Goal: Task Accomplishment & Management: Complete application form

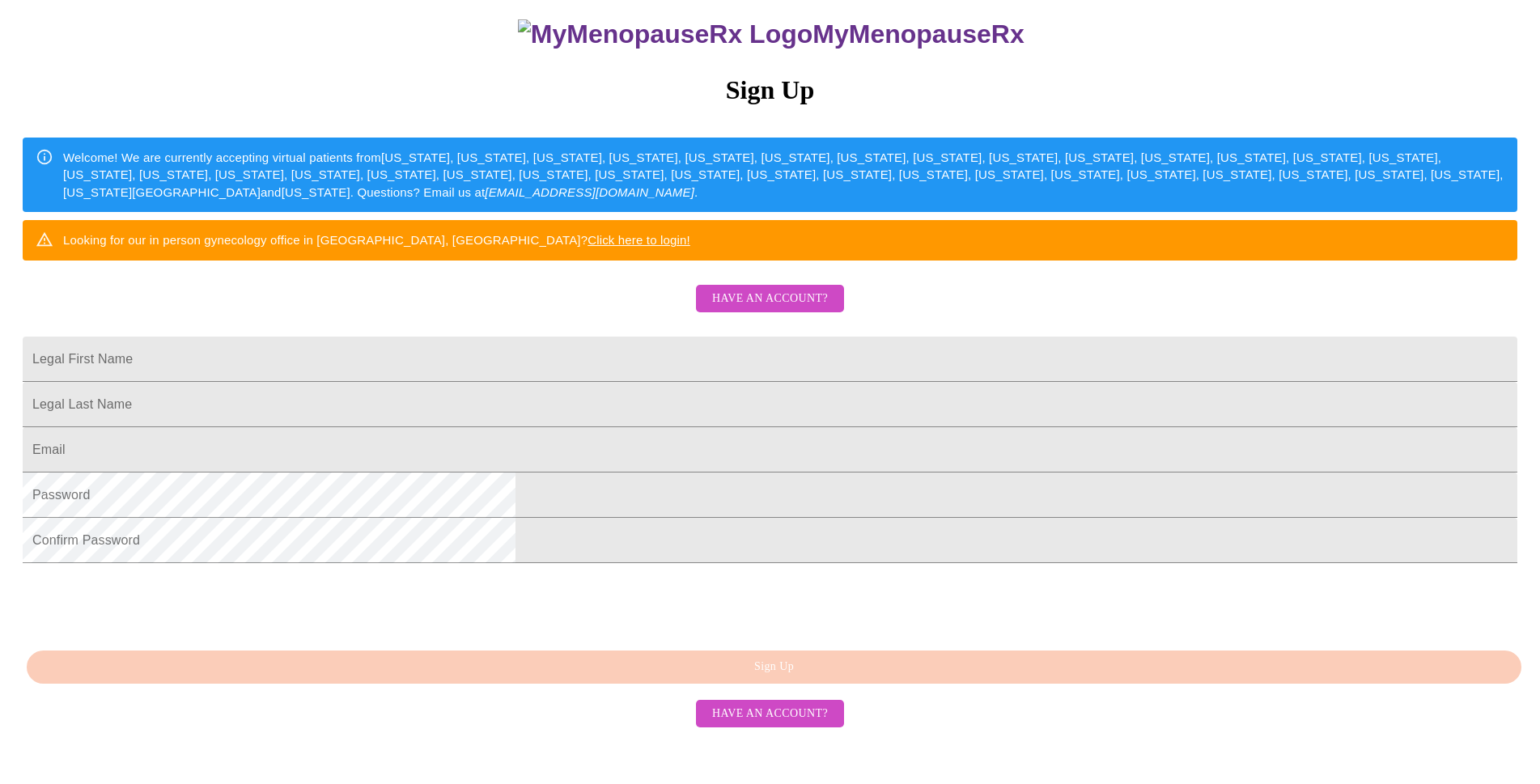
scroll to position [264, 0]
click at [703, 337] on input "Legal First Name" at bounding box center [770, 360] width 1495 height 46
type input "s"
type input "[PERSON_NAME]"
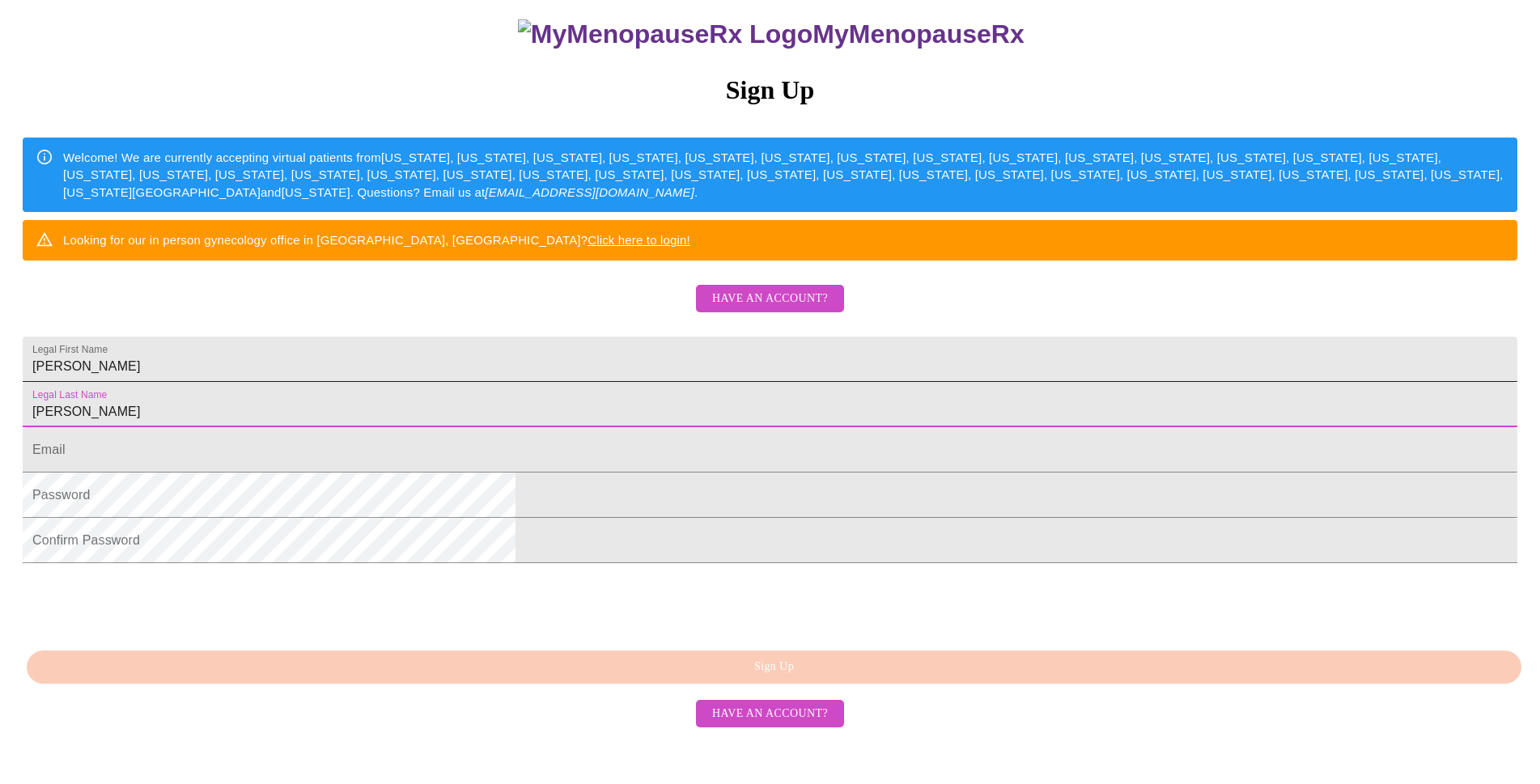
type input "[PERSON_NAME]"
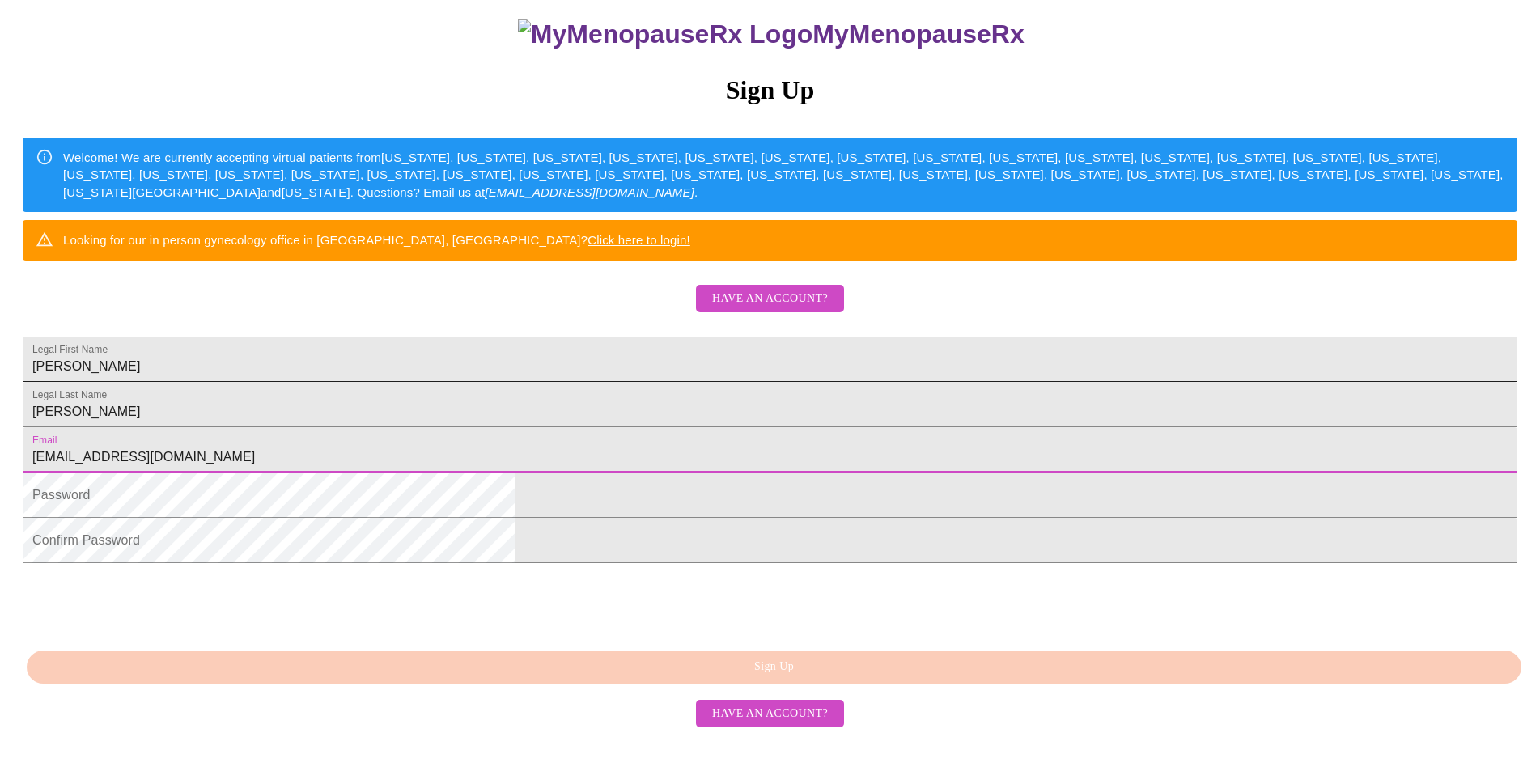
type input "[EMAIL_ADDRESS][DOMAIN_NAME]"
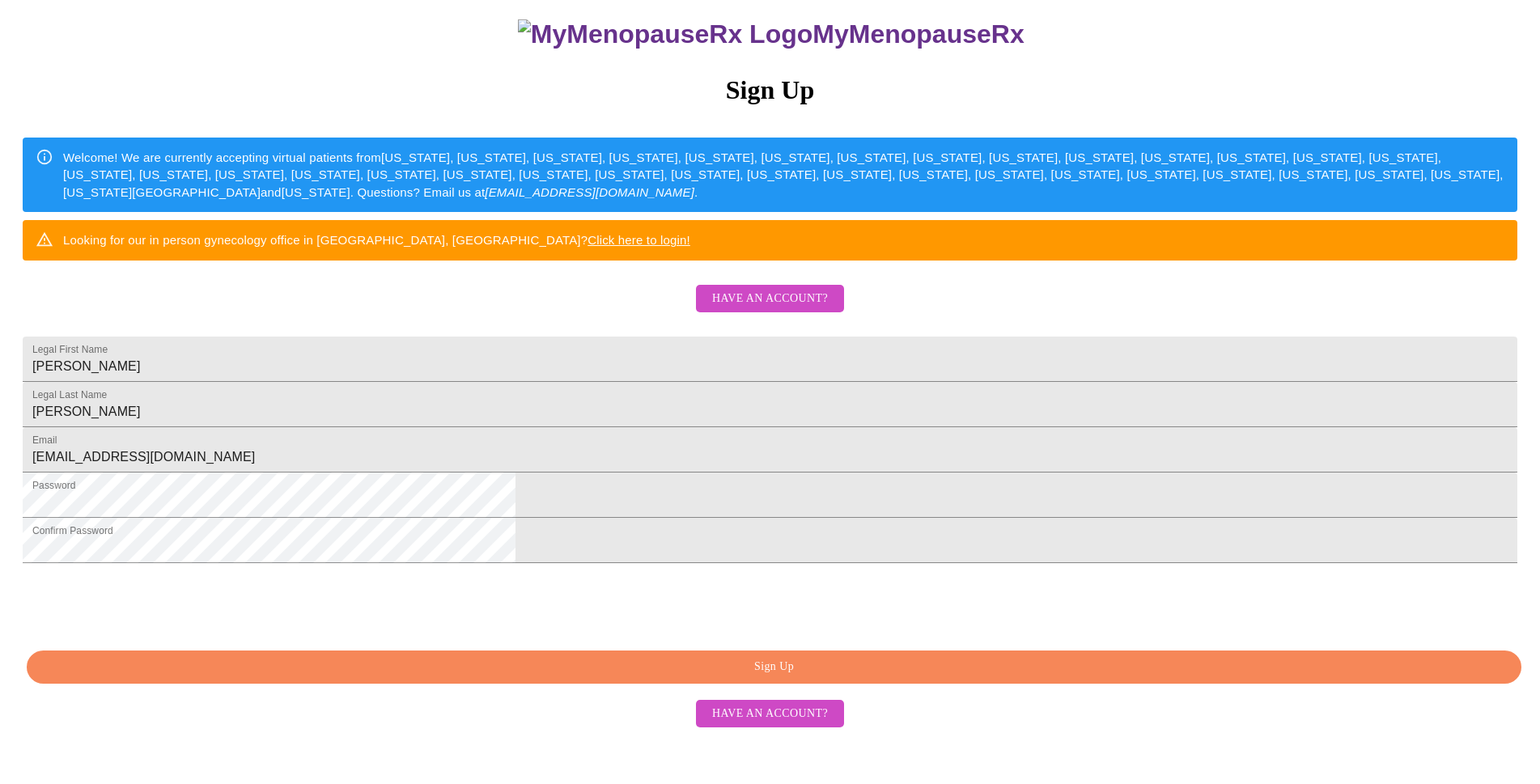
click at [814, 677] on span "Sign Up" at bounding box center [775, 667] width 1458 height 20
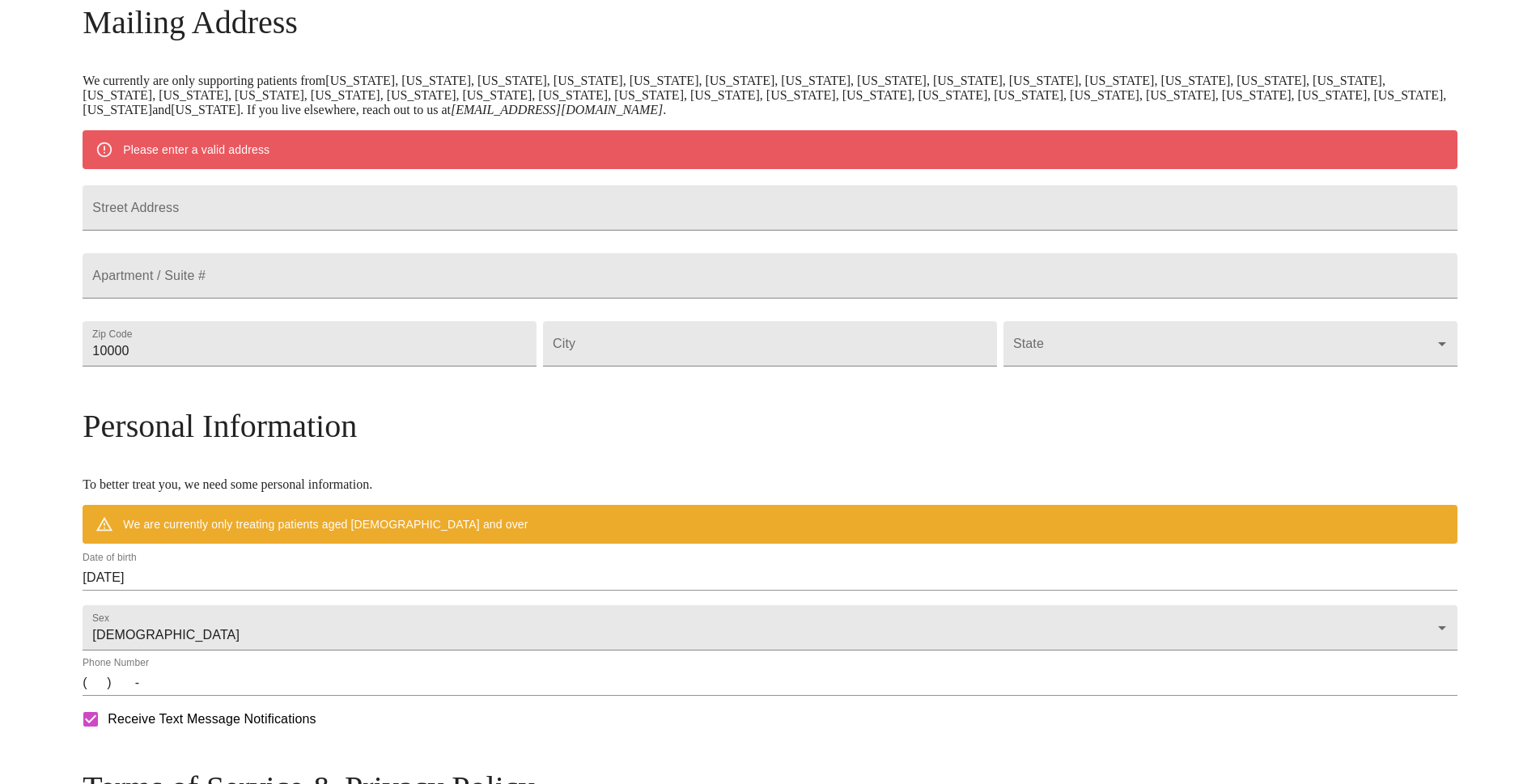
scroll to position [201, 0]
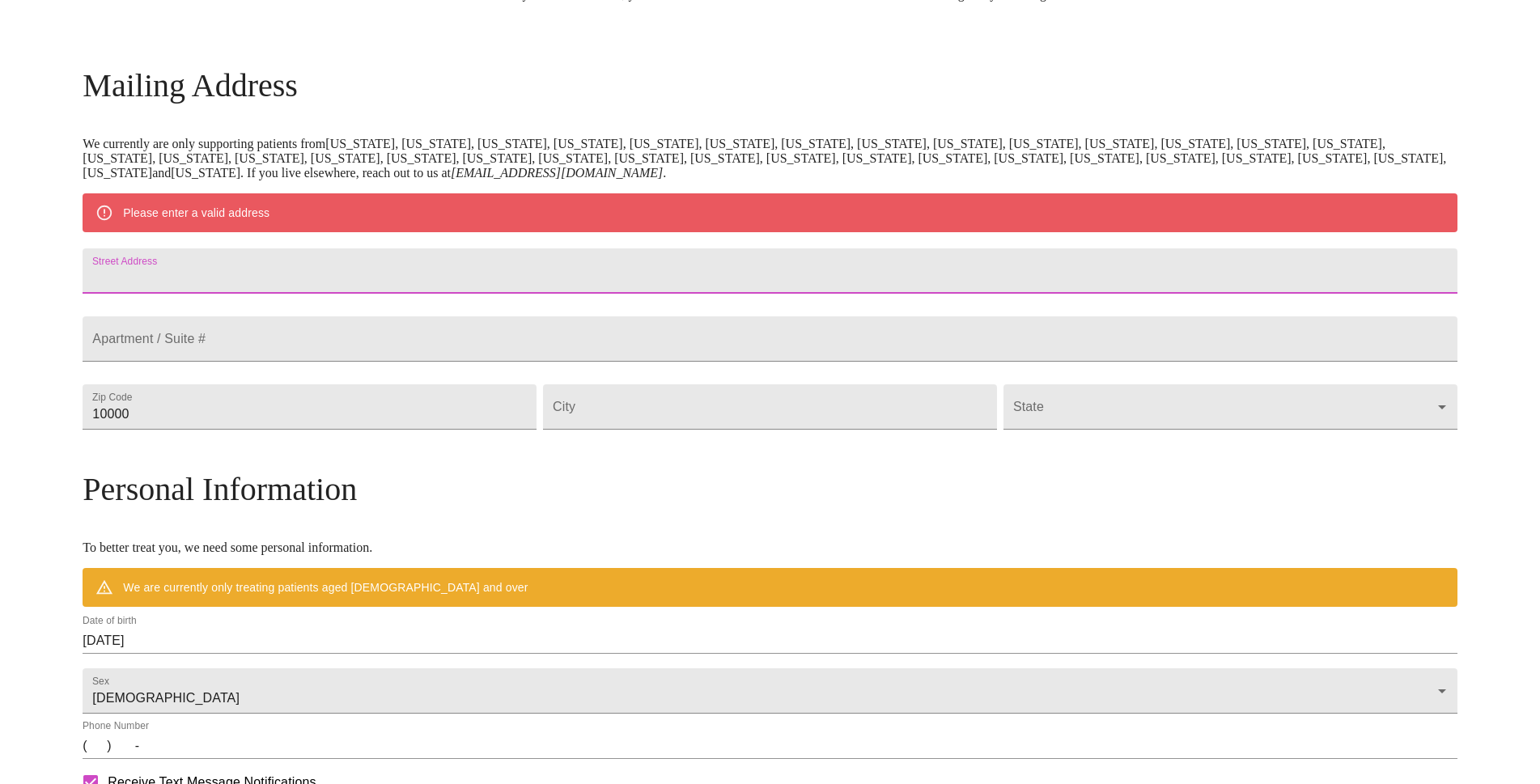
click at [324, 268] on input "Street Address" at bounding box center [770, 271] width 1374 height 46
type input "[STREET_ADDRESS]"
type input "36264"
type input "[PERSON_NAME]"
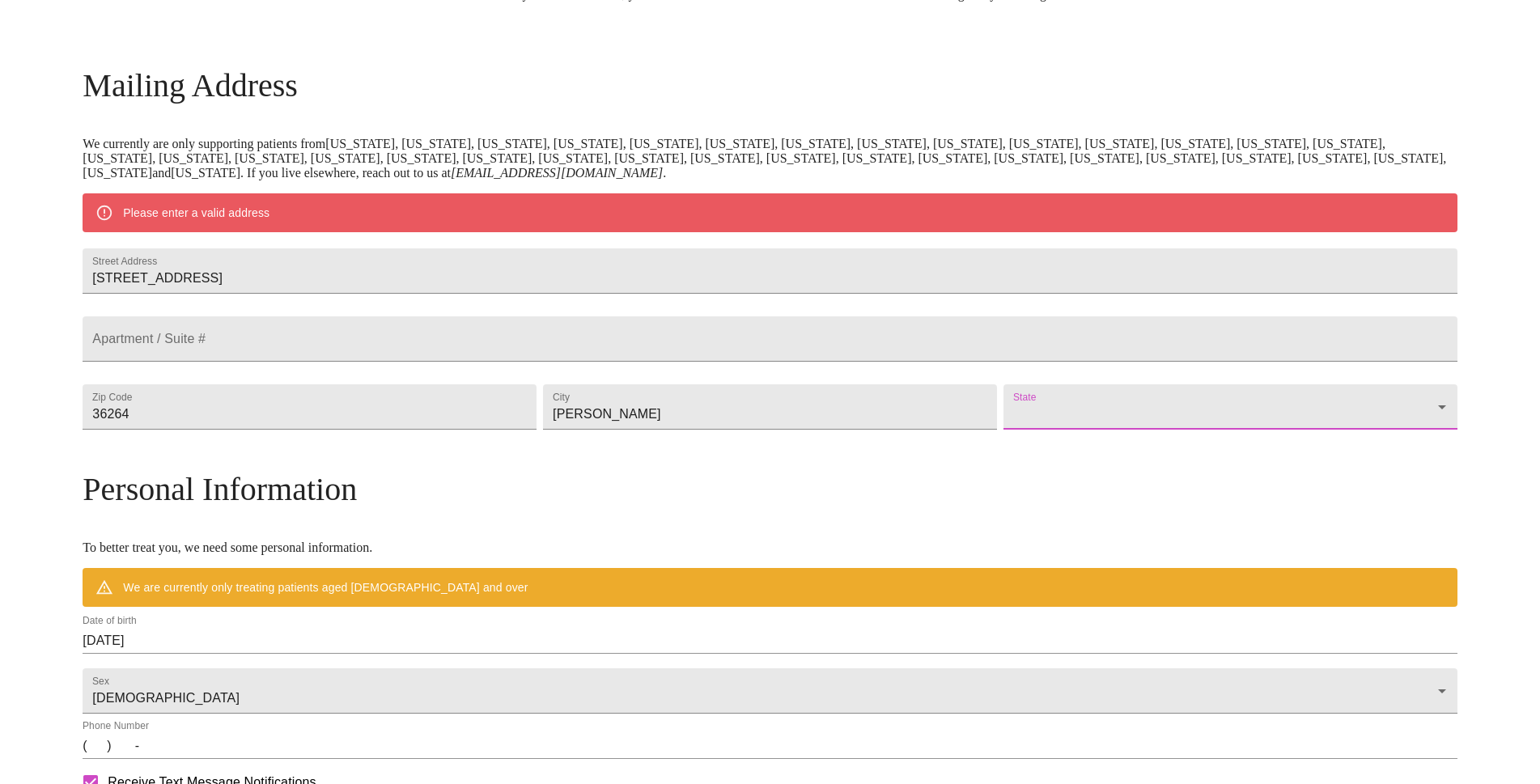
click at [1217, 455] on body "MyMenopauseRx Welcome to MyMenopauseRx Since it's your first time here, you'll …" at bounding box center [770, 437] width 1528 height 1262
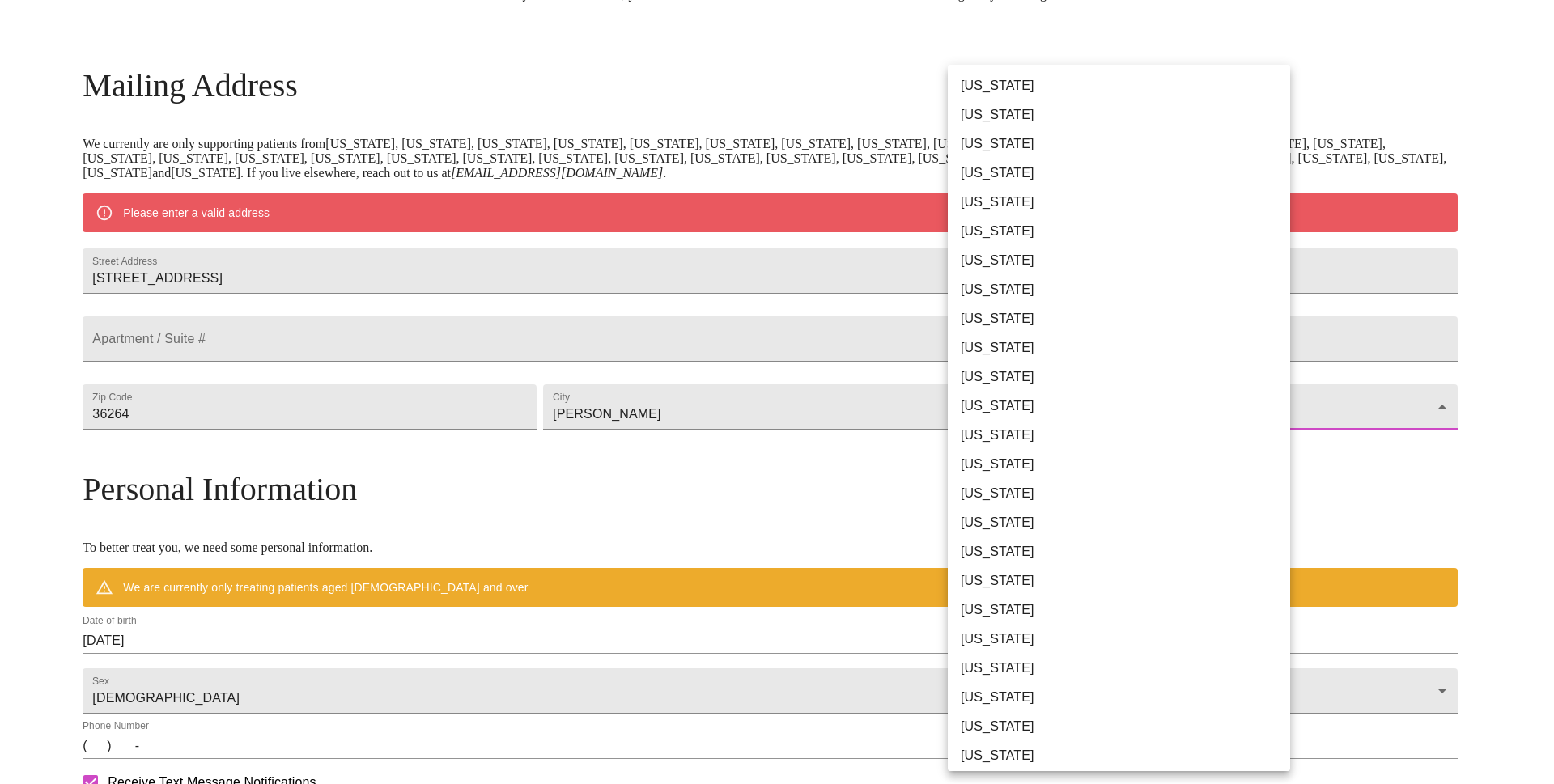
click at [1024, 89] on li "[US_STATE]" at bounding box center [1126, 86] width 356 height 29
type input "[US_STATE]"
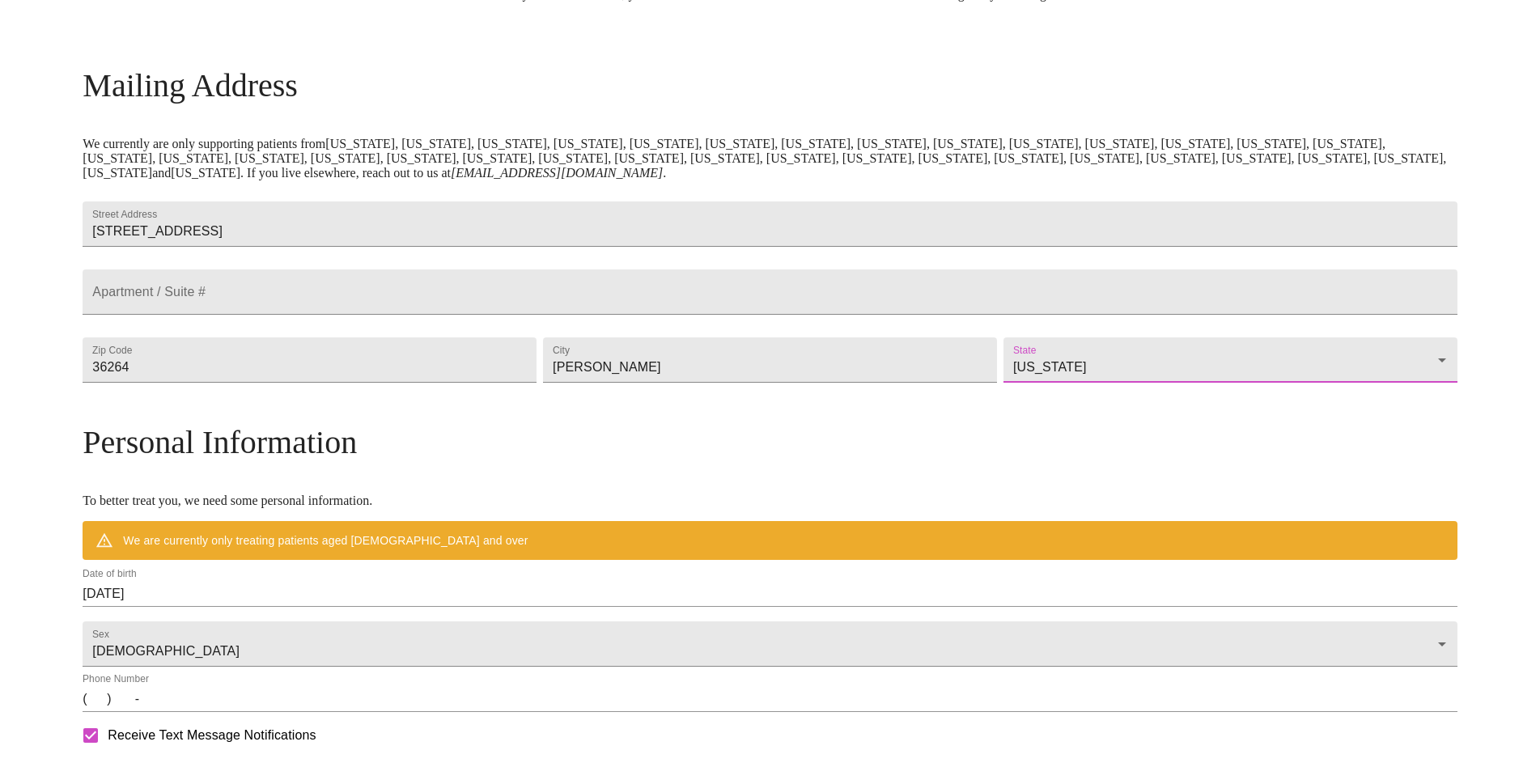
click at [675, 461] on h3 "Personal Information" at bounding box center [770, 442] width 1374 height 38
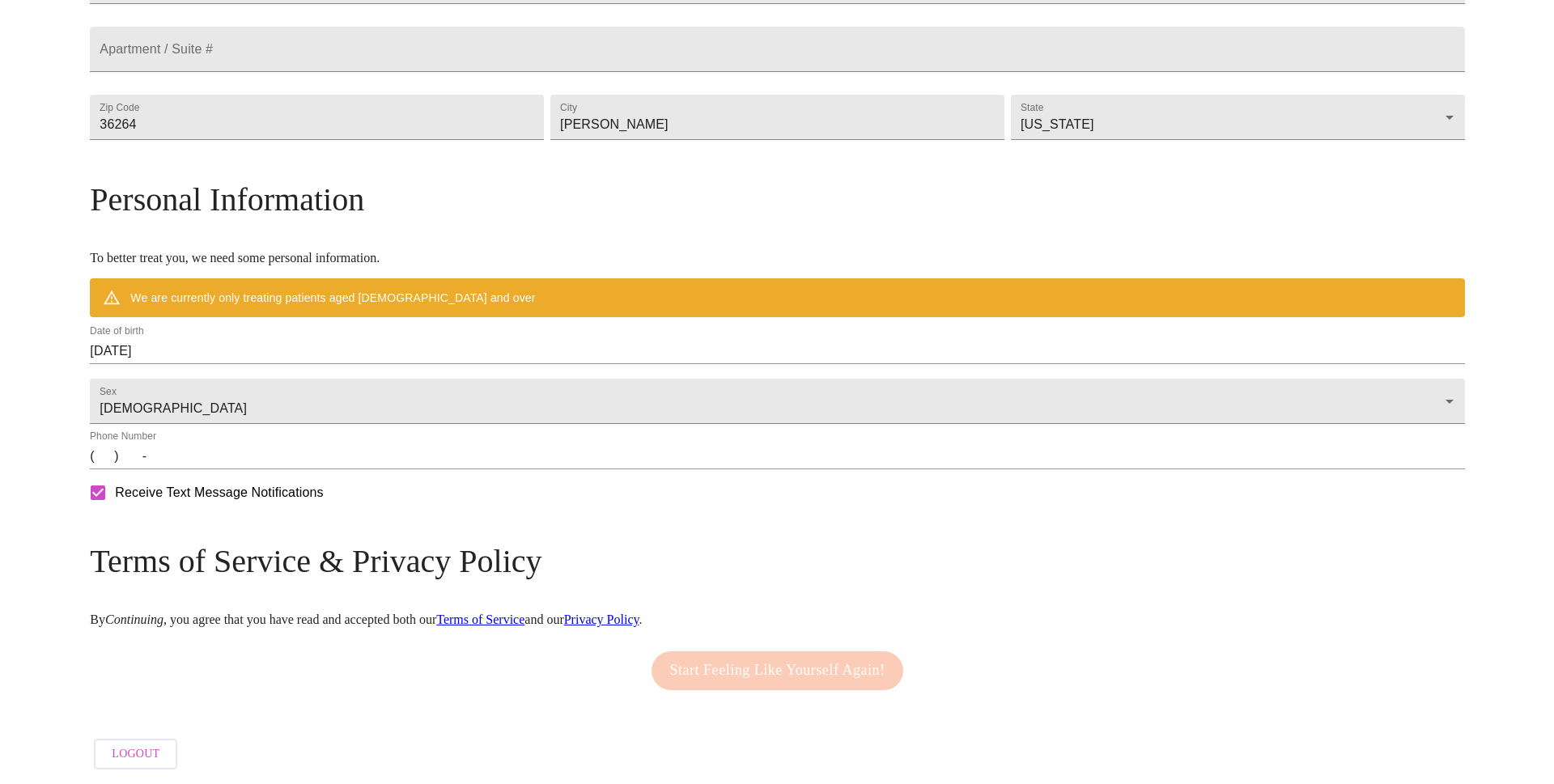
scroll to position [489, 0]
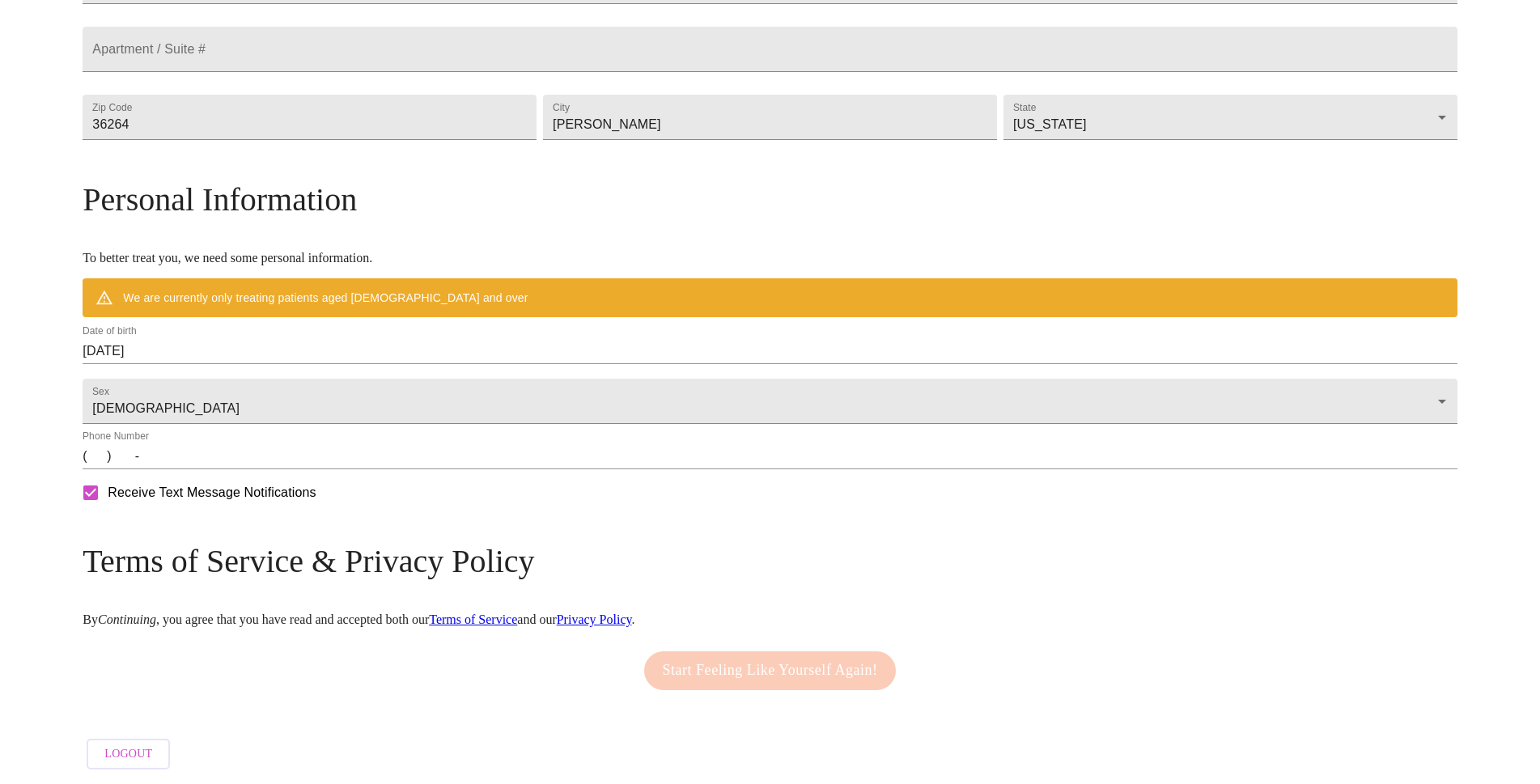
click at [259, 463] on input "(   )    -" at bounding box center [770, 456] width 1374 height 26
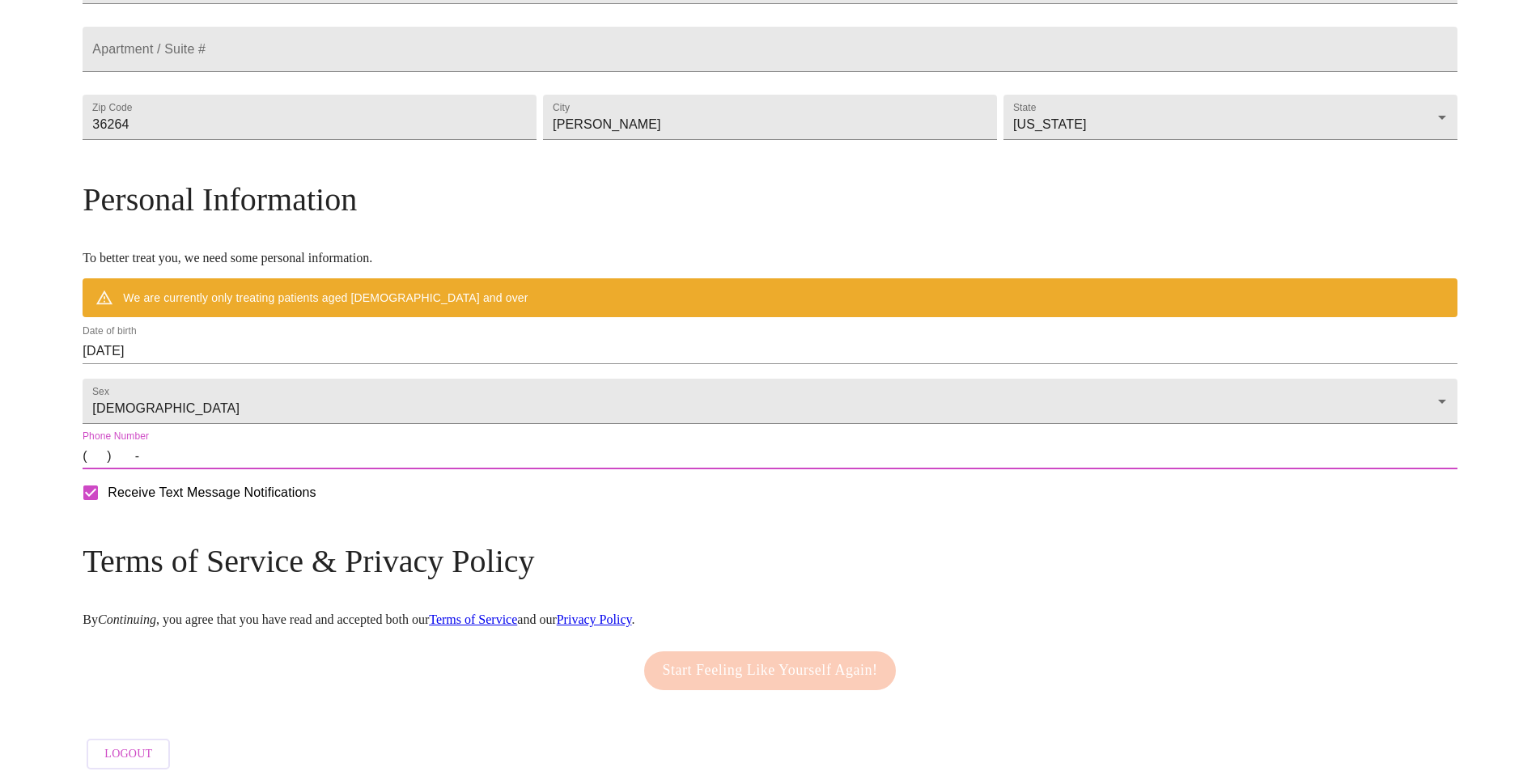
click at [263, 338] on input "[DATE]" at bounding box center [770, 350] width 1374 height 26
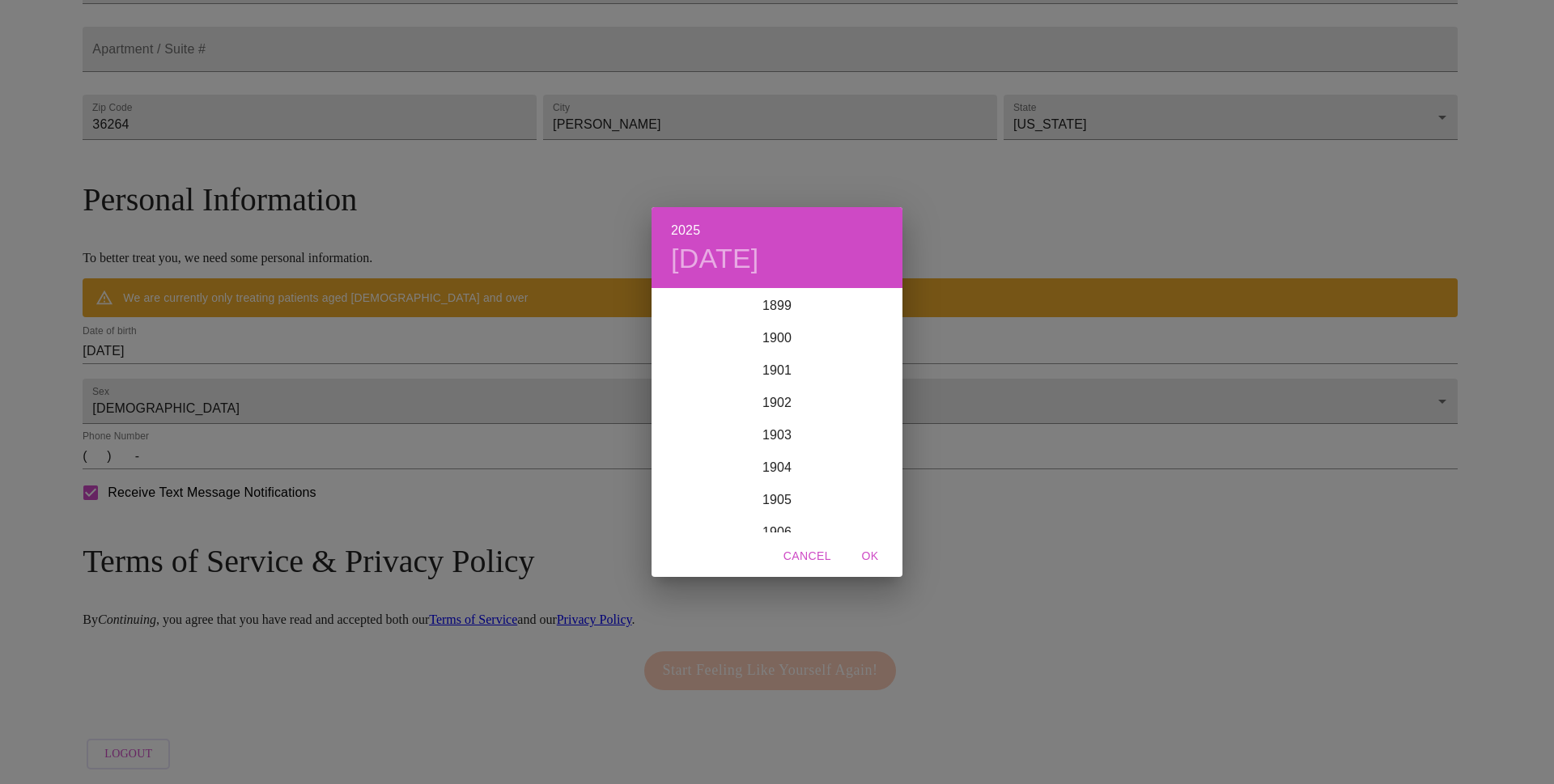
scroll to position [3981, 0]
click at [816, 555] on span "Cancel" at bounding box center [807, 556] width 48 height 20
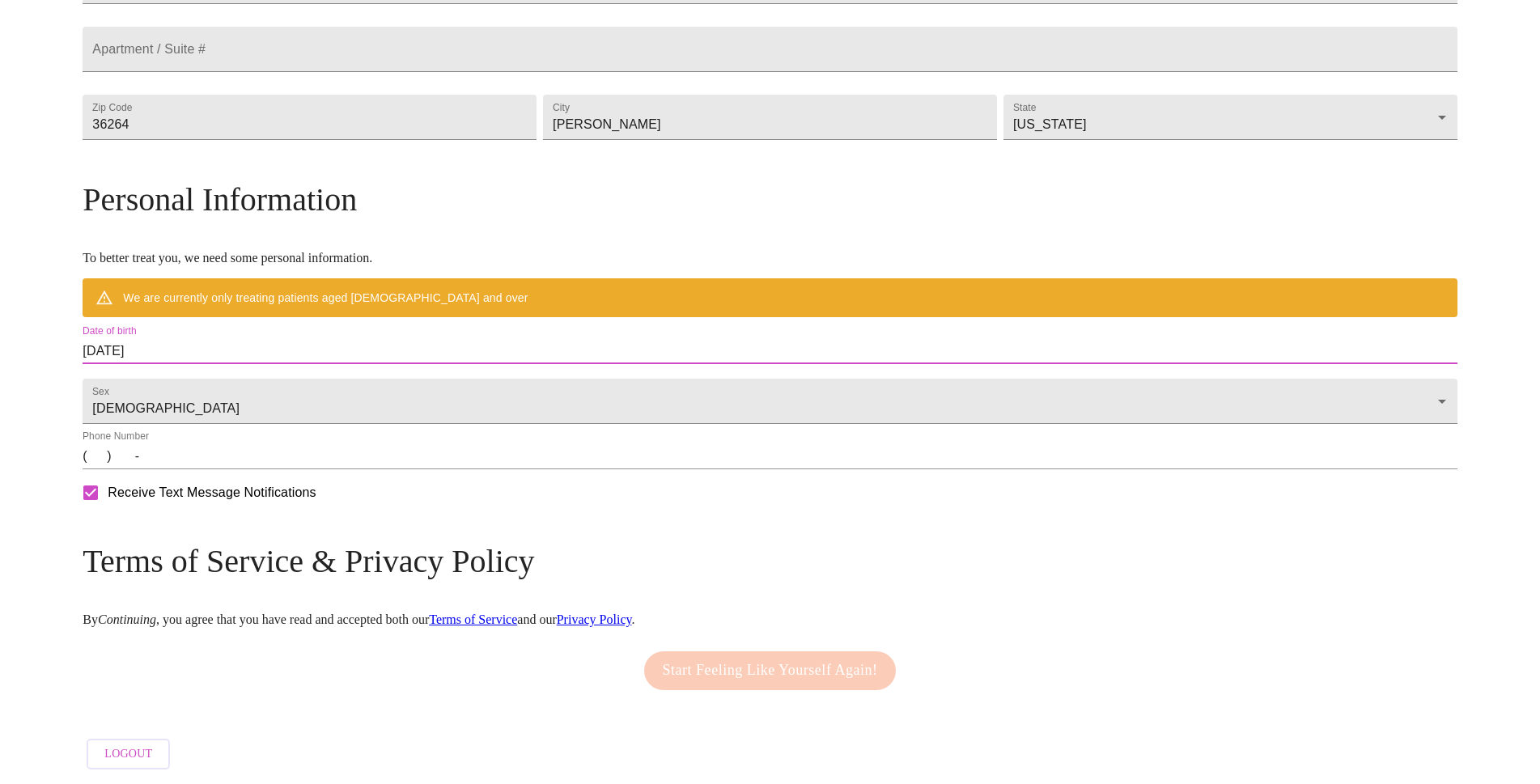
click at [254, 338] on input "[DATE]" at bounding box center [770, 350] width 1374 height 26
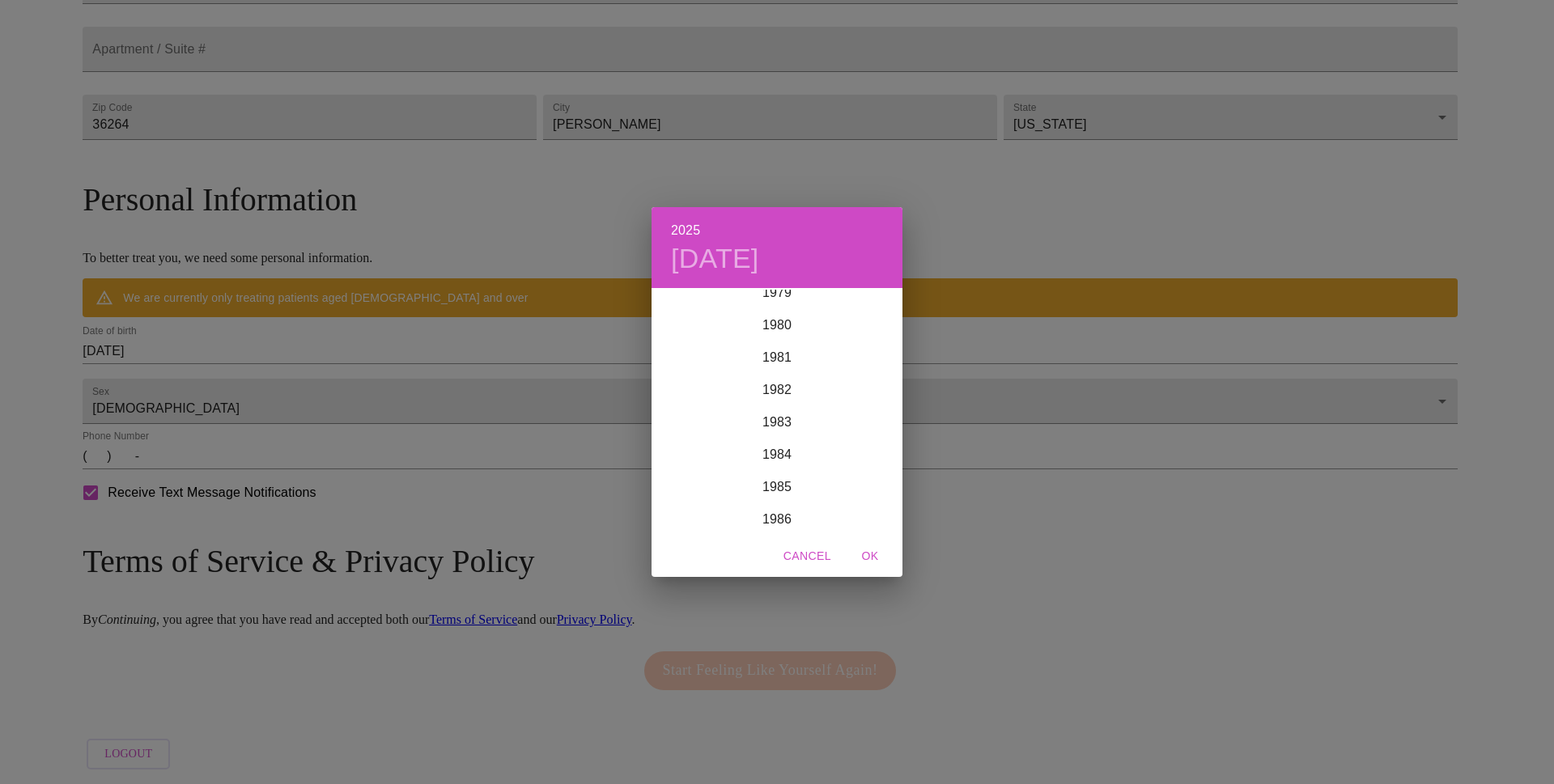
scroll to position [2605, 0]
click at [771, 382] on div "1982" at bounding box center [777, 386] width 251 height 32
click at [863, 382] on div "Jun" at bounding box center [861, 381] width 84 height 61
click at [846, 433] on p "18" at bounding box center [842, 432] width 13 height 16
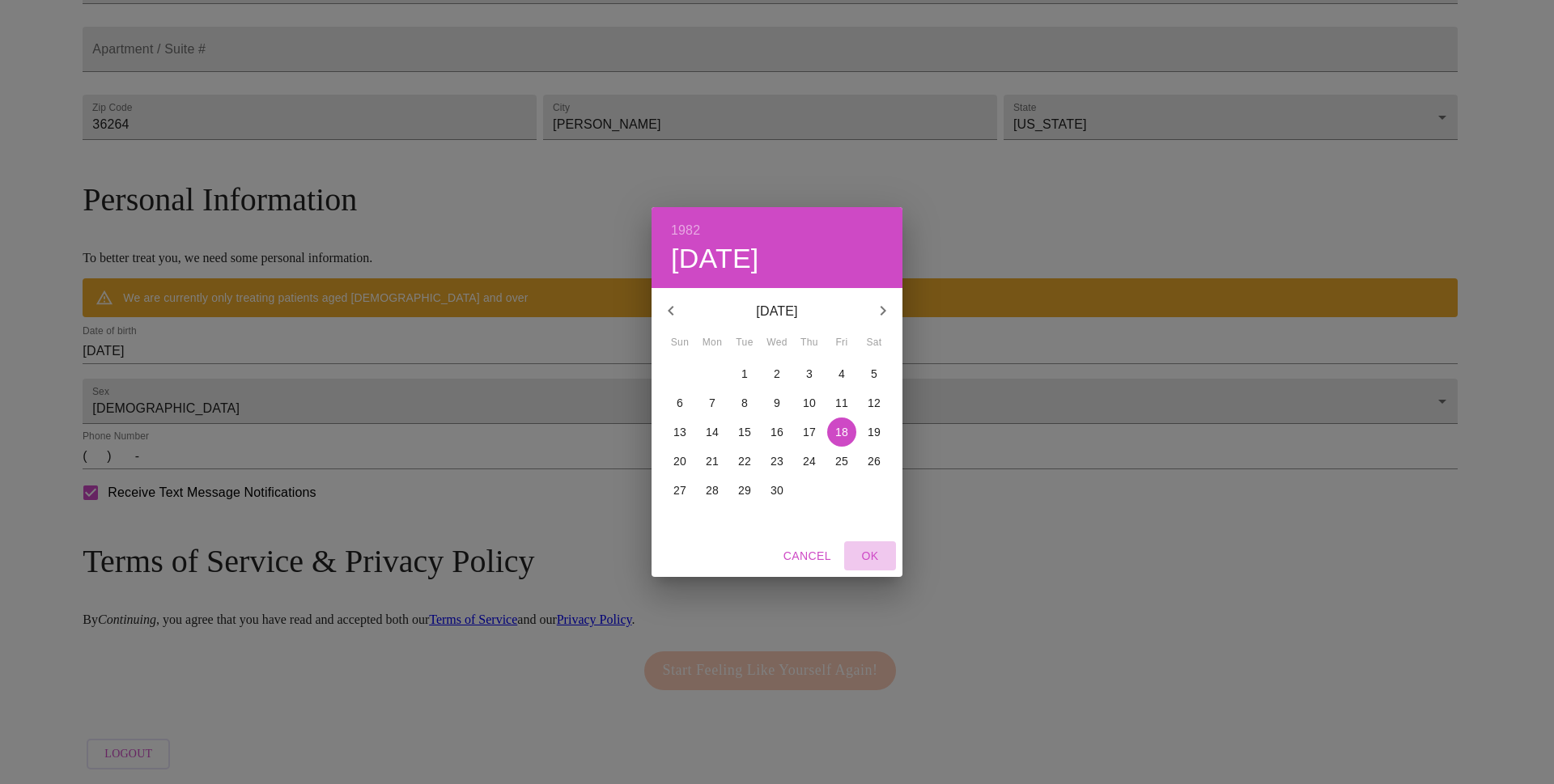
click at [875, 555] on span "OK" at bounding box center [870, 556] width 39 height 20
type input "[DATE]"
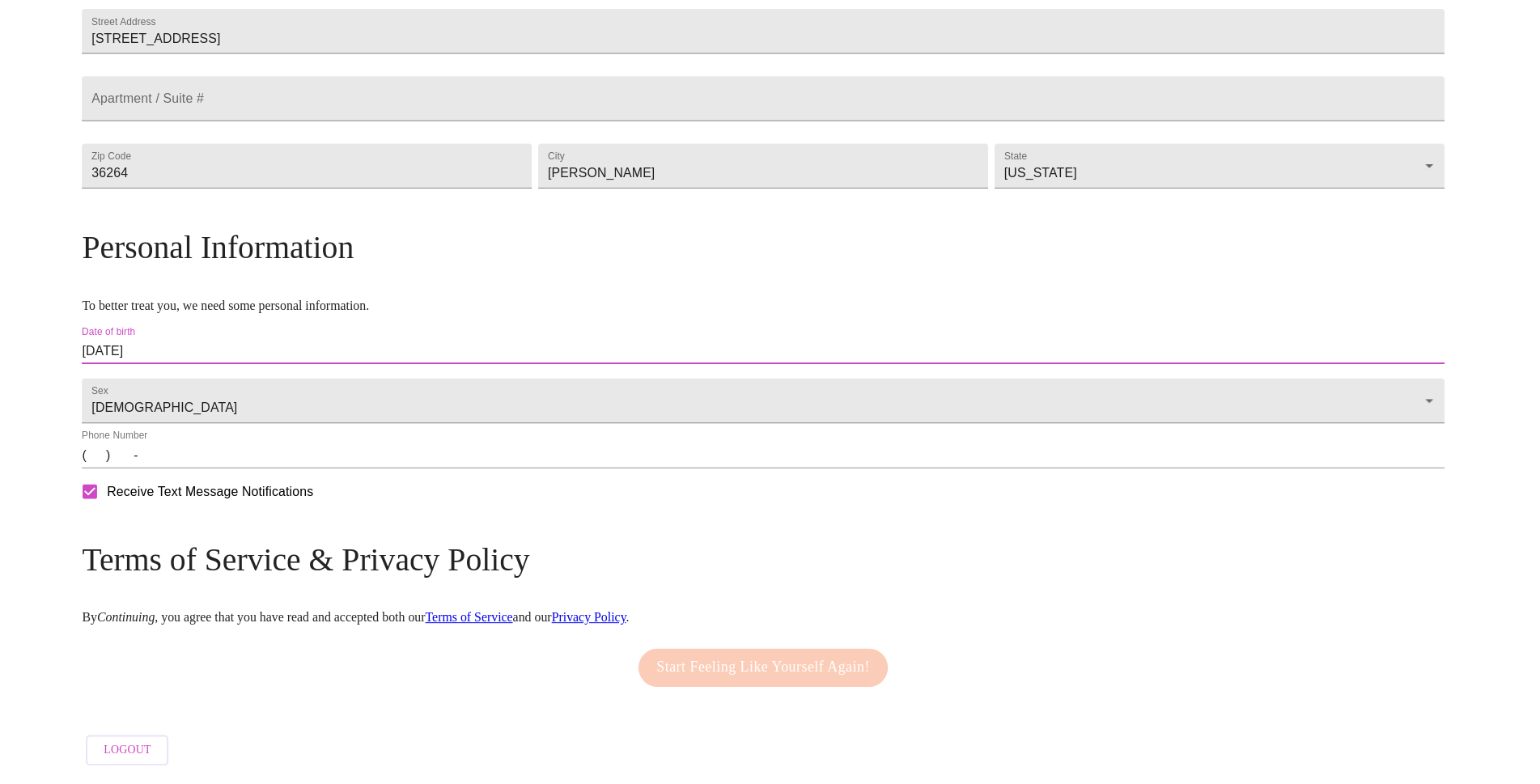
scroll to position [442, 0]
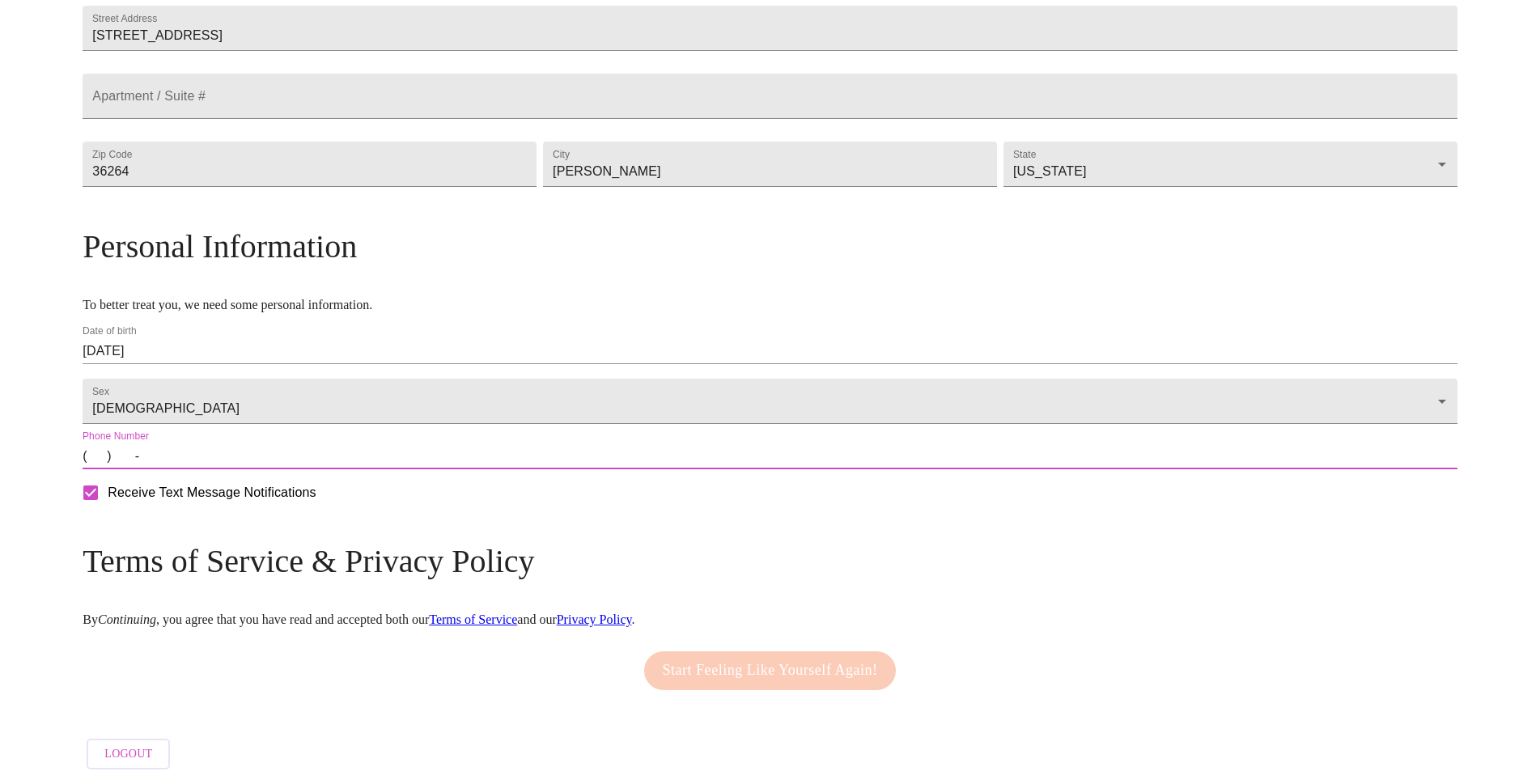
click at [267, 462] on input "(   )    -" at bounding box center [770, 456] width 1374 height 26
type input "[PHONE_NUMBER]"
click at [809, 660] on span "Start Feeling Like Yourself Again!" at bounding box center [770, 670] width 215 height 26
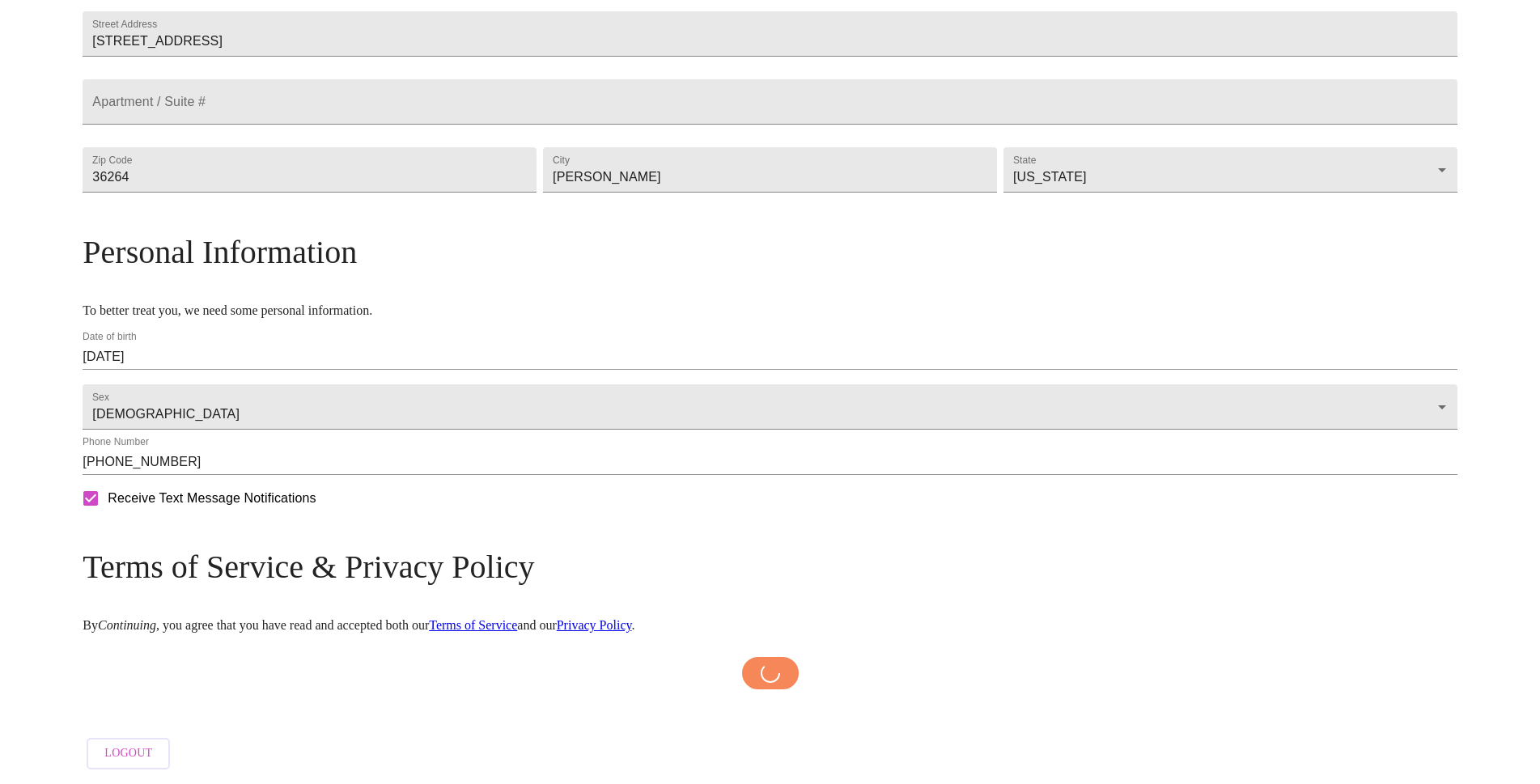
scroll to position [437, 0]
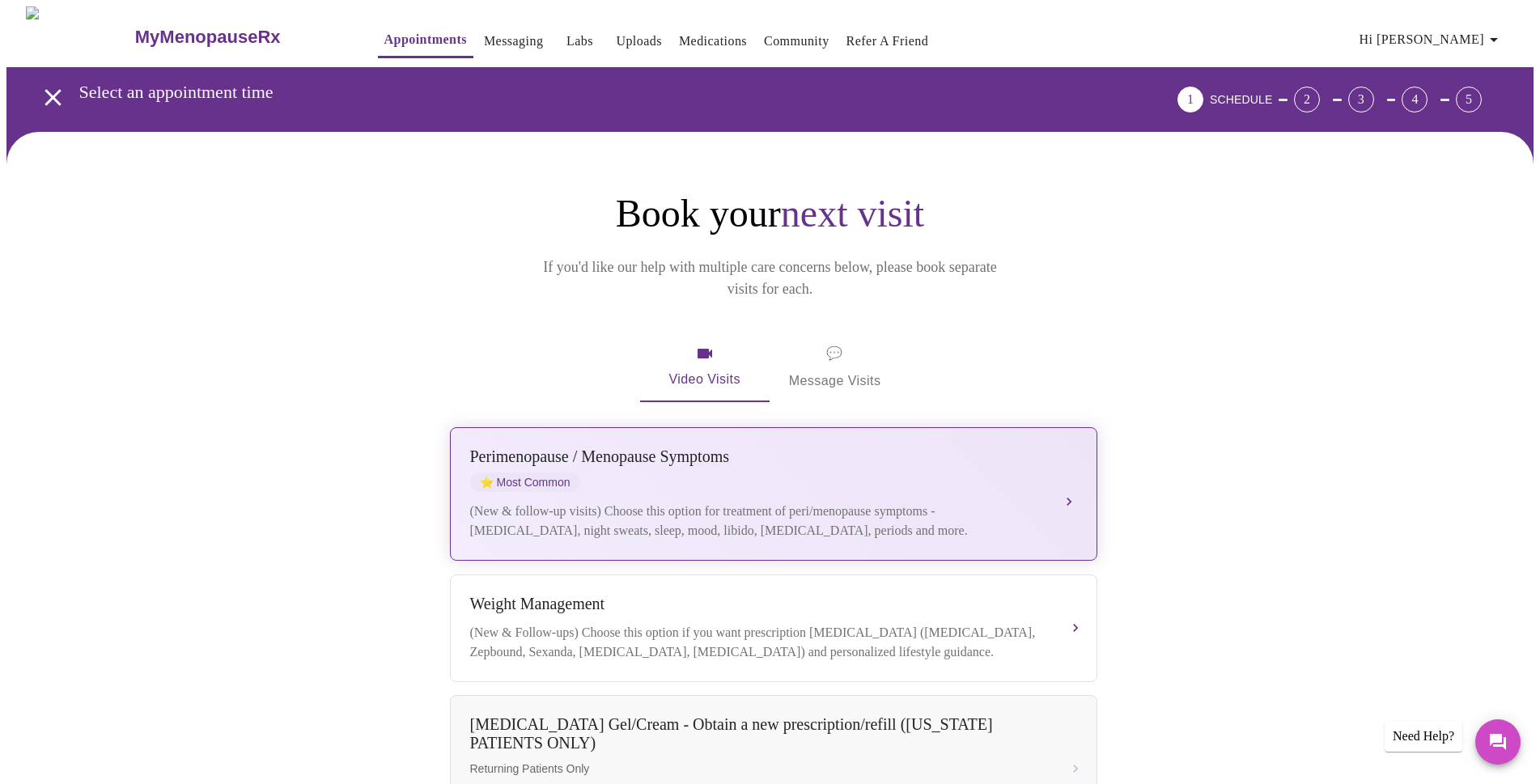
click at [675, 449] on div "[MEDICAL_DATA] / Menopause Symptoms ⭐ Most Common" at bounding box center [758, 469] width 575 height 45
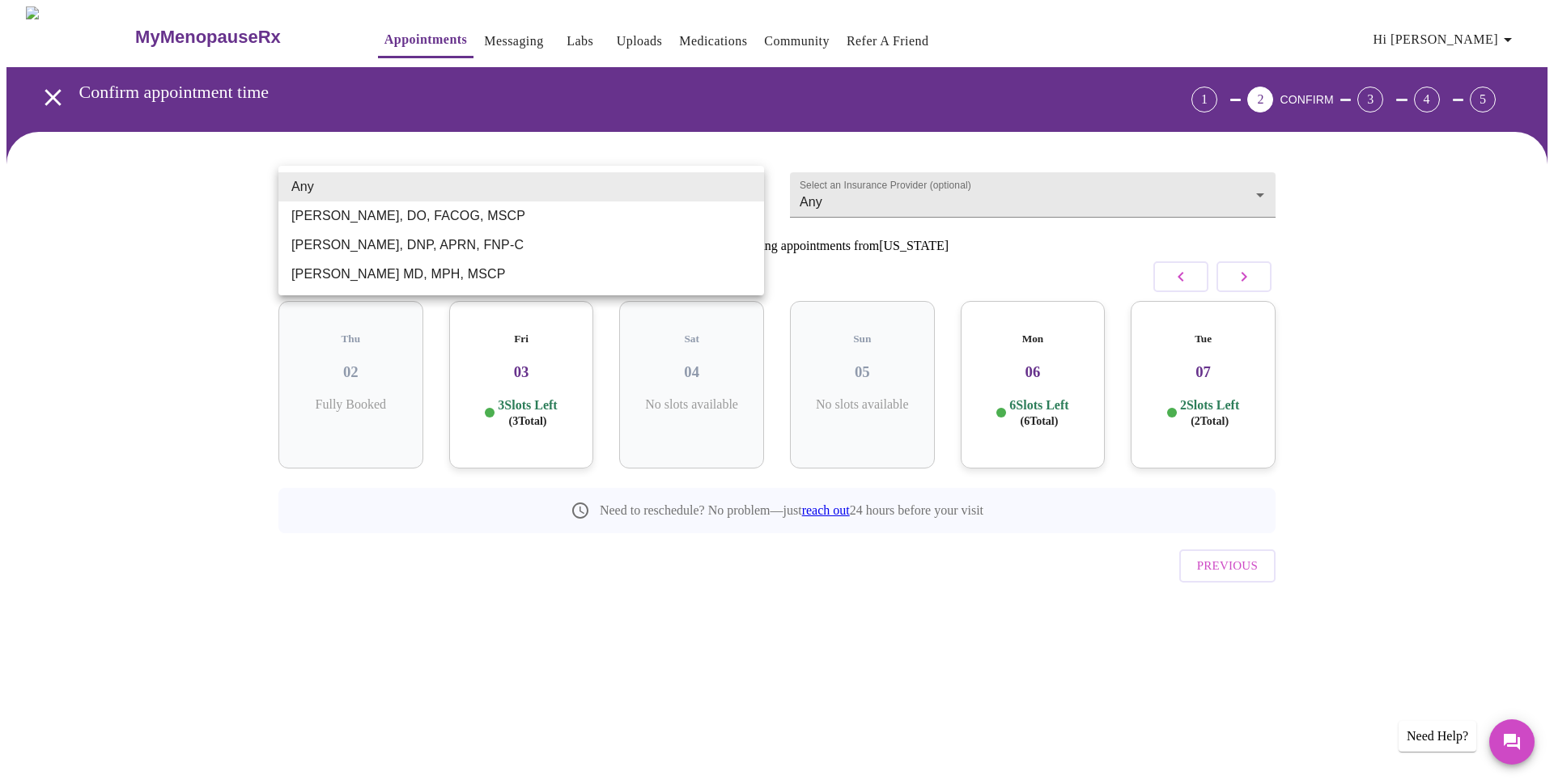
click at [407, 190] on body "MyMenopauseRx Appointments Messaging Labs Uploads Medications Community Refer a…" at bounding box center [777, 335] width 1541 height 657
click at [859, 187] on div at bounding box center [777, 392] width 1554 height 784
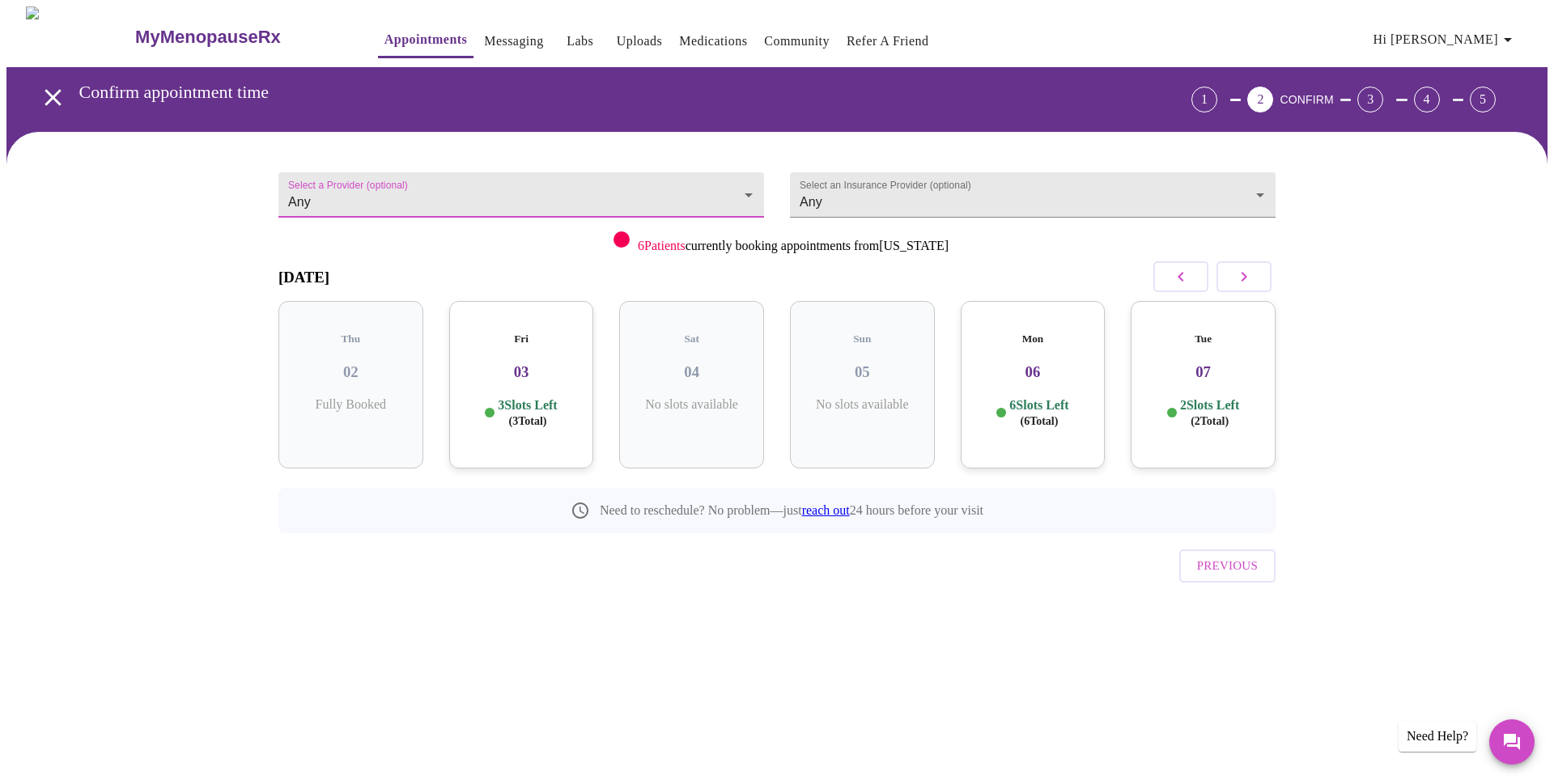
click at [860, 187] on body "MyMenopauseRx Appointments Messaging Labs Uploads Medications Community Refer a…" at bounding box center [777, 335] width 1541 height 657
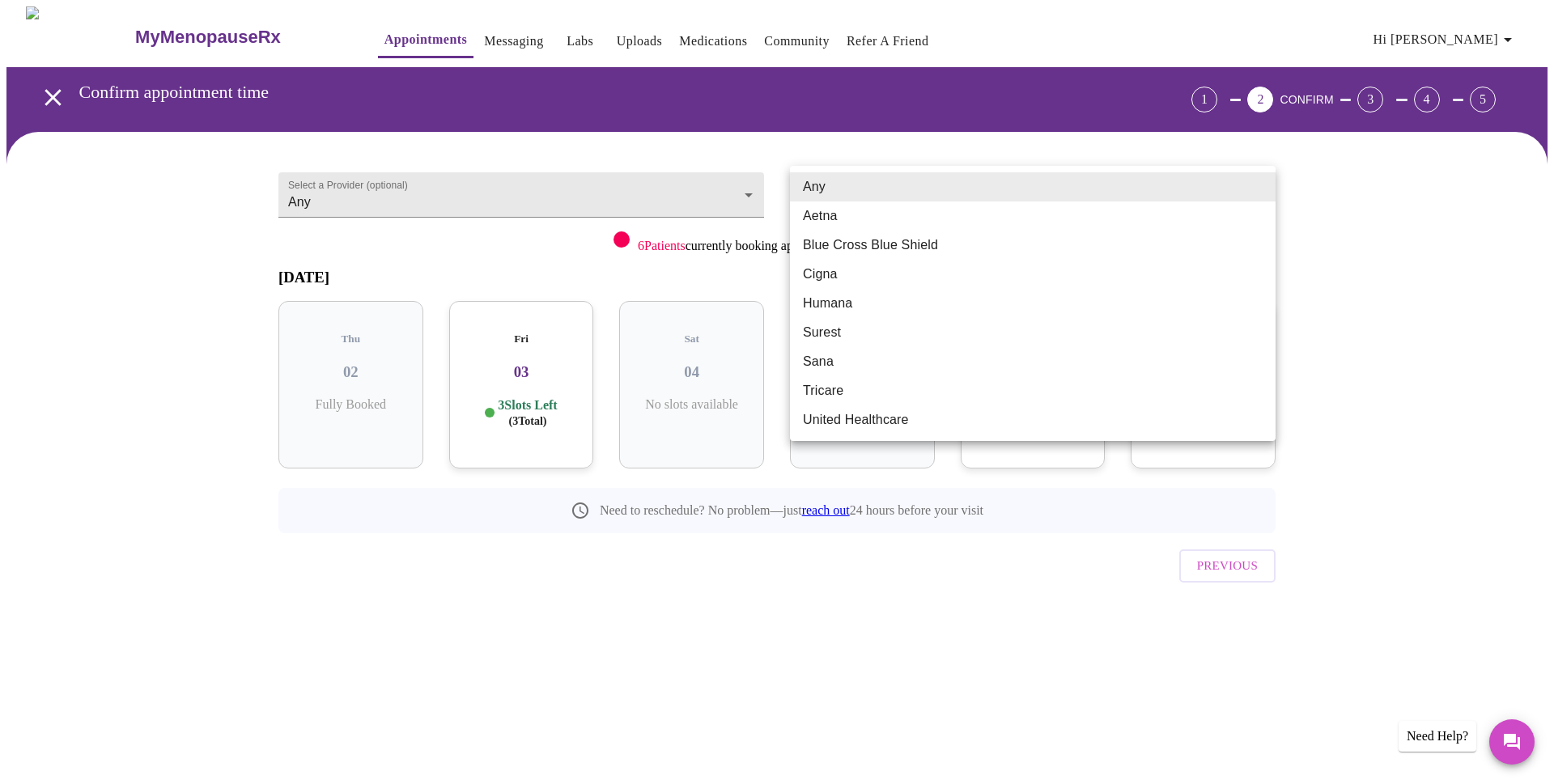
click at [573, 198] on div at bounding box center [777, 392] width 1554 height 784
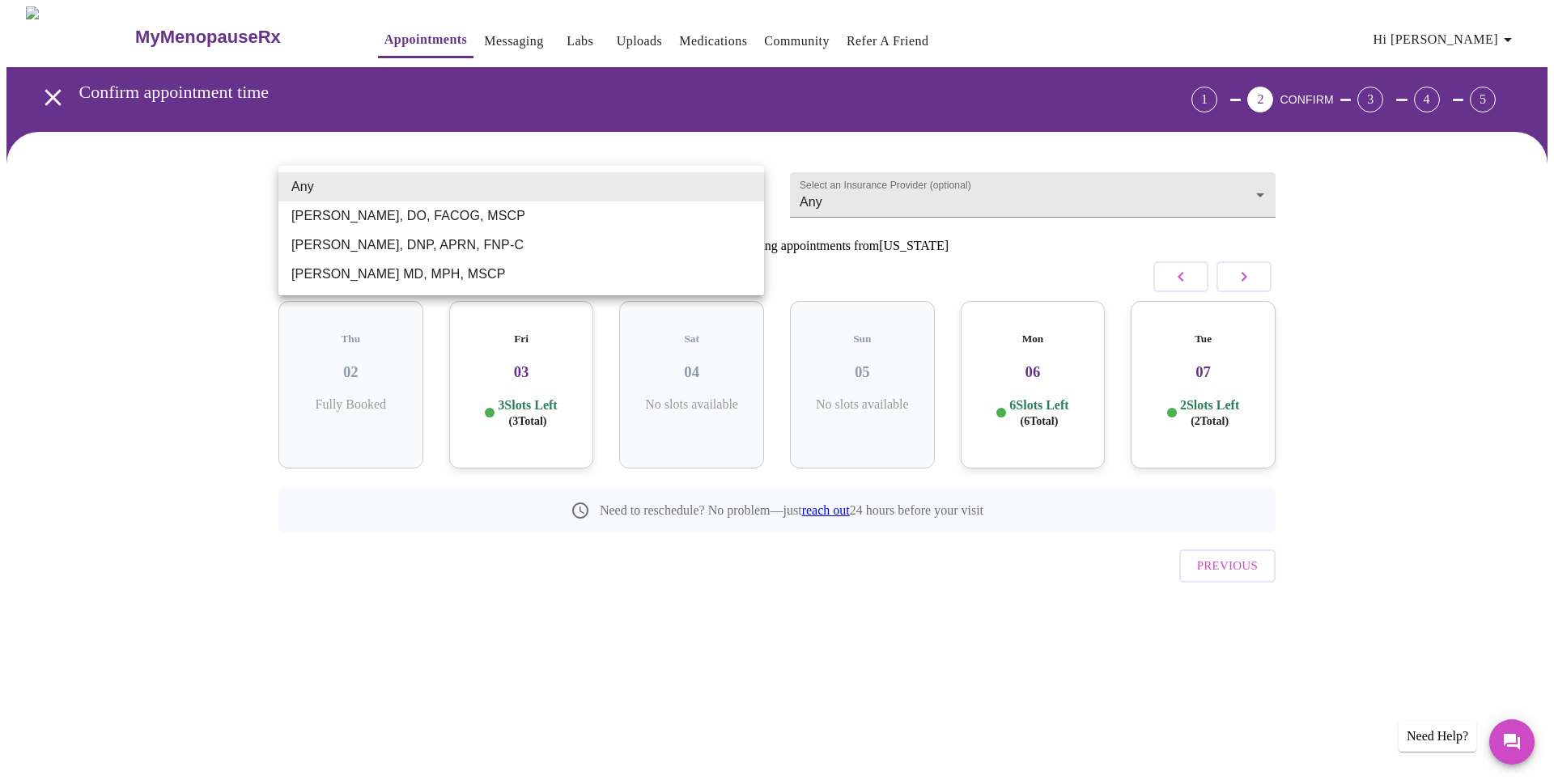
click at [573, 198] on body "MyMenopauseRx Appointments Messaging Labs Uploads Medications Community Refer a…" at bounding box center [777, 335] width 1541 height 657
click at [573, 198] on li "Any" at bounding box center [521, 186] width 485 height 29
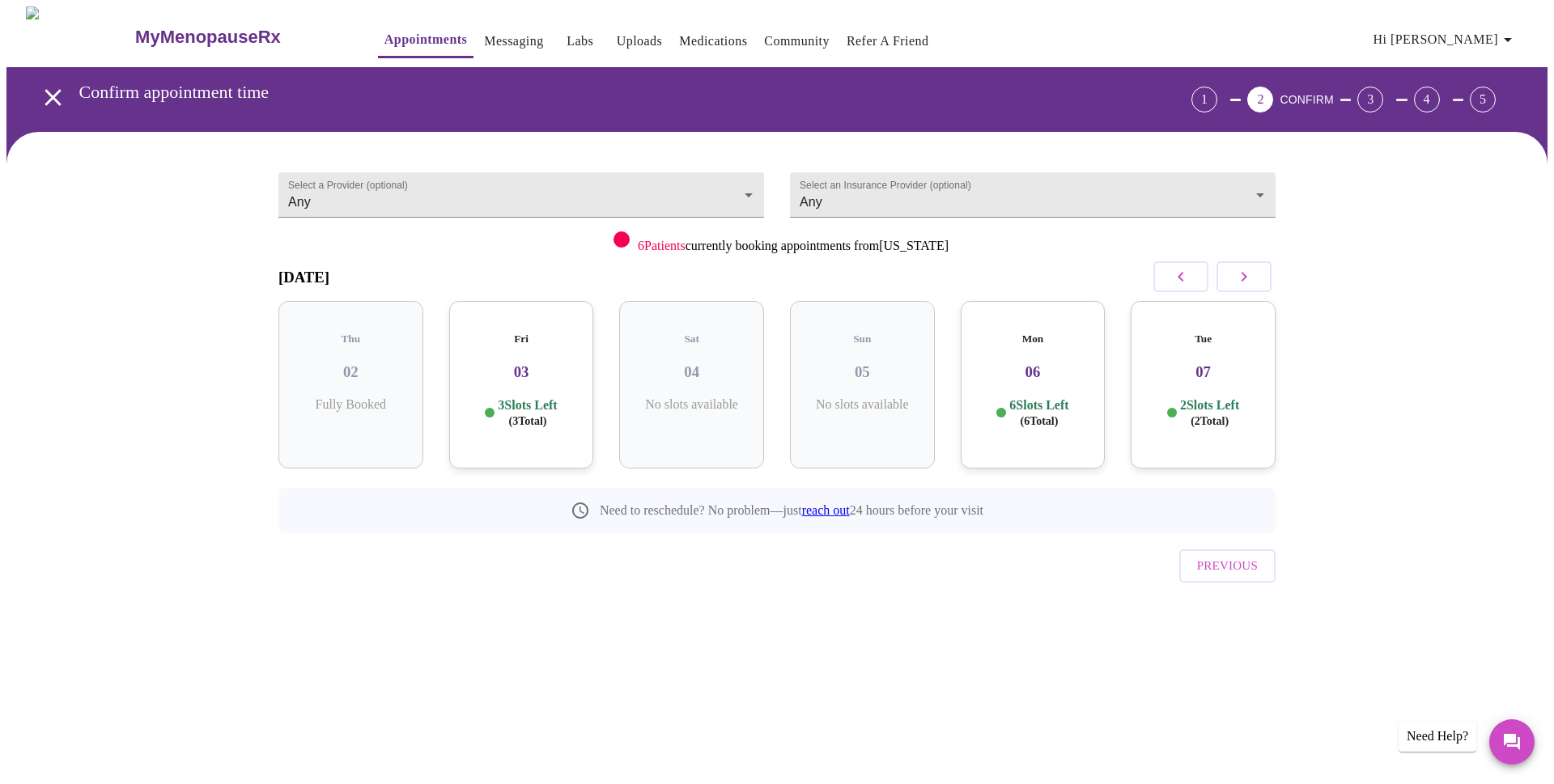
click at [532, 398] on p "3 Slots Left ( 3 Total)" at bounding box center [527, 413] width 59 height 31
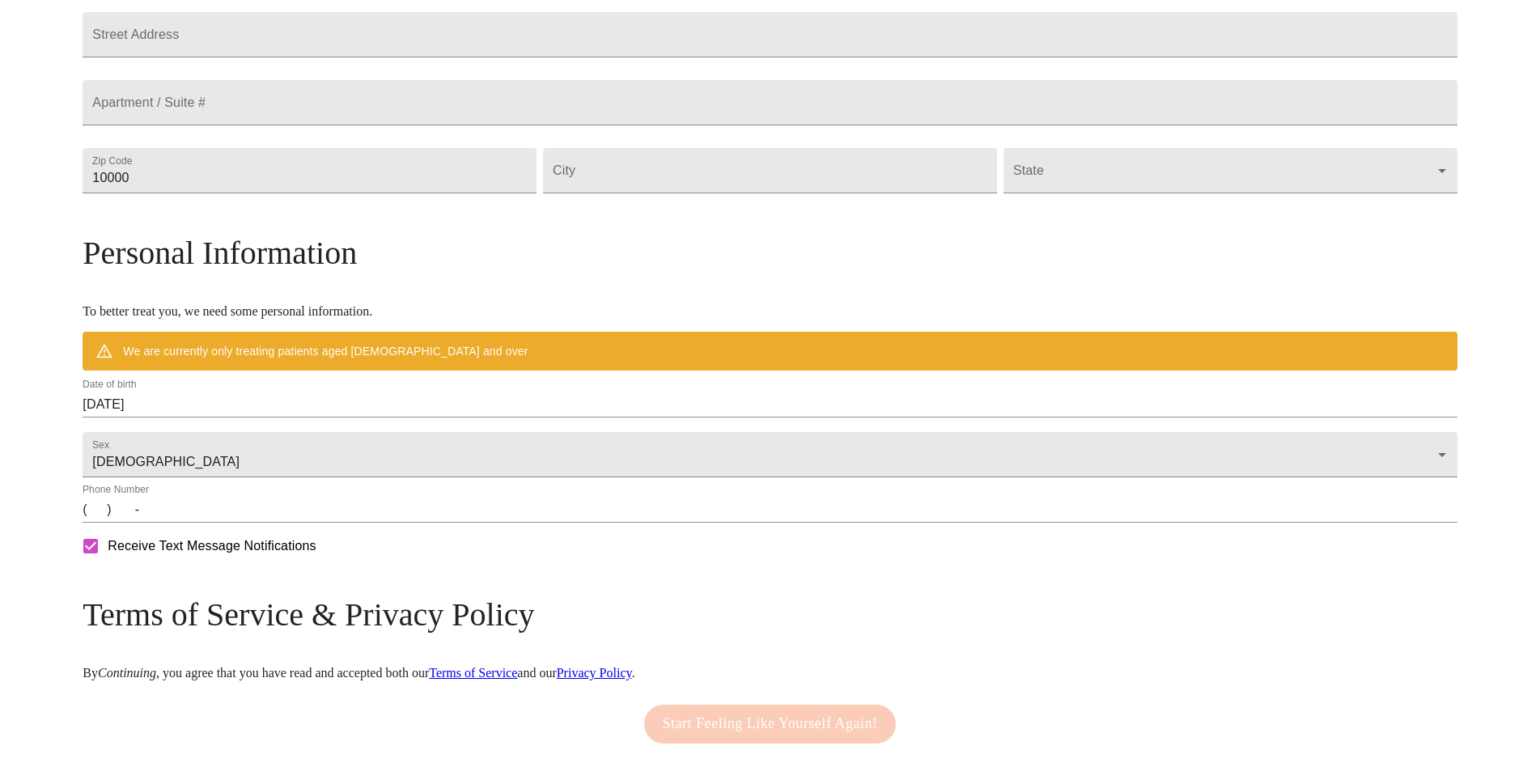
scroll to position [201, 0]
